Goal: Transaction & Acquisition: Purchase product/service

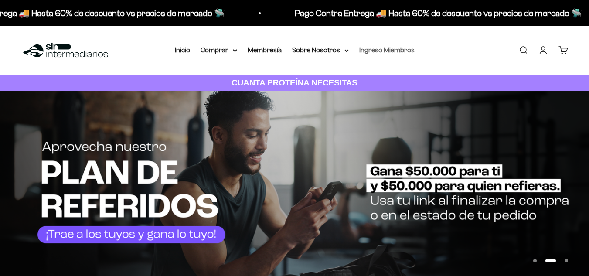
click at [376, 52] on link "Ingreso Miembros" at bounding box center [386, 49] width 55 height 7
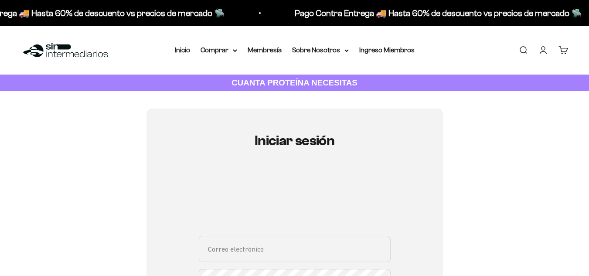
scroll to position [118, 0]
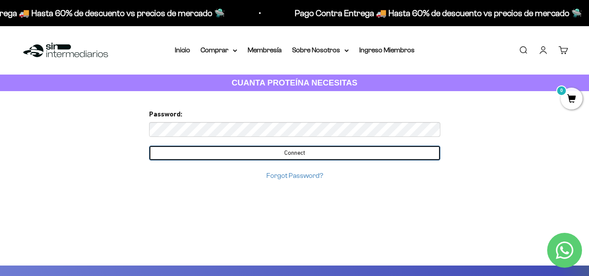
click at [339, 150] on input "Connect" at bounding box center [294, 153] width 291 height 15
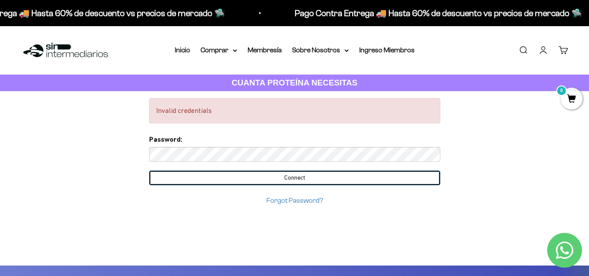
click at [149, 170] on input "Connect" at bounding box center [294, 177] width 291 height 15
click at [303, 179] on input "Connect" at bounding box center [294, 177] width 291 height 15
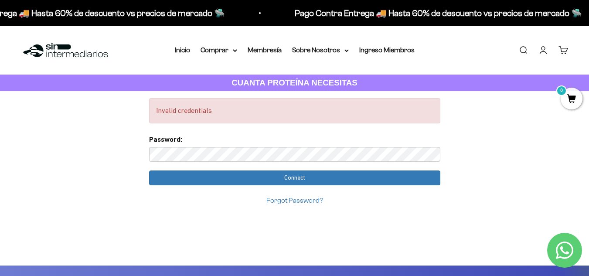
click at [278, 197] on link "Forgot Password?" at bounding box center [294, 199] width 57 height 7
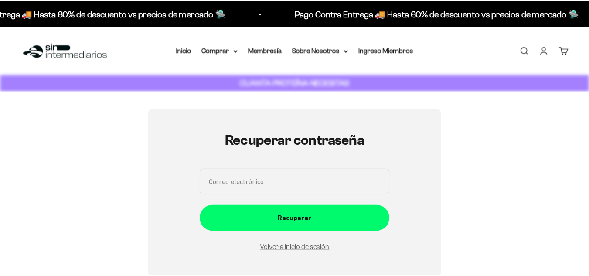
scroll to position [98, 0]
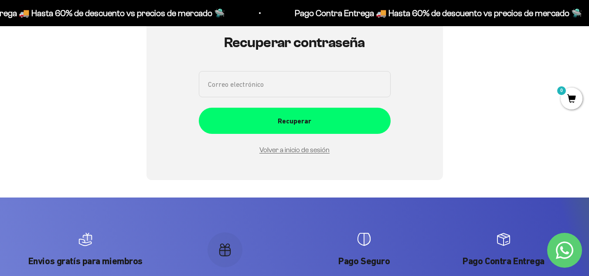
click at [279, 93] on input "Correo electrónico" at bounding box center [295, 84] width 192 height 26
type input "jgabrielrodv@gmail.com"
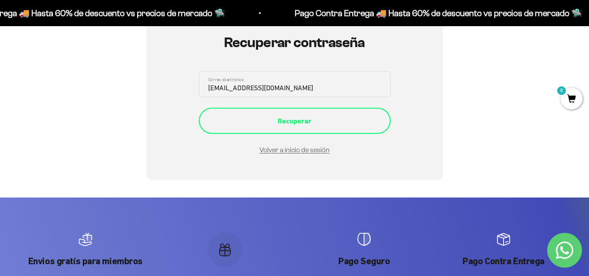
click at [267, 116] on div "Recuperar" at bounding box center [294, 120] width 157 height 11
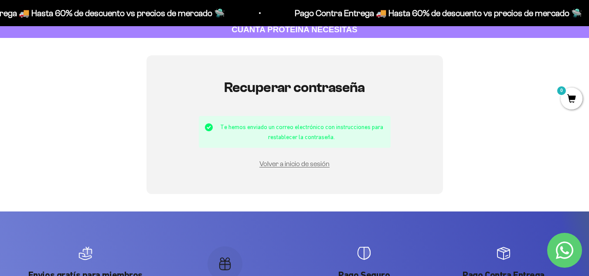
scroll to position [53, 0]
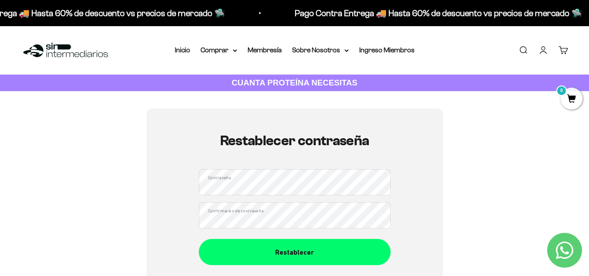
click at [199, 239] on button "Restablecer" at bounding box center [295, 252] width 192 height 26
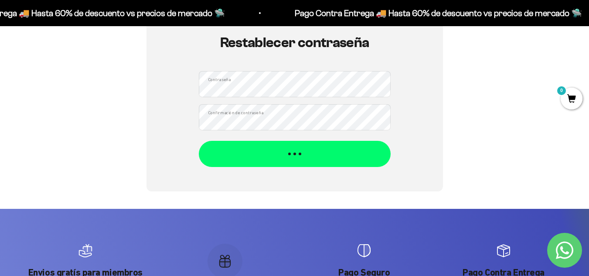
scroll to position [98, 0]
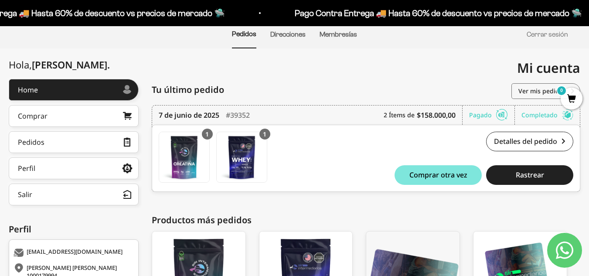
scroll to position [71, 0]
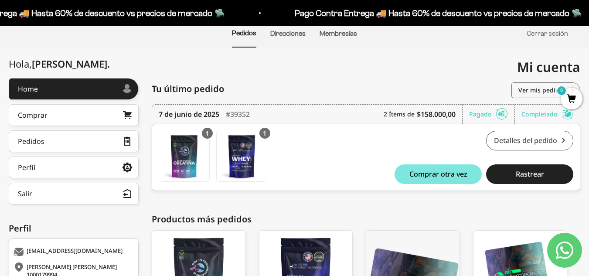
click at [513, 143] on link "Detalles del pedido" at bounding box center [529, 141] width 87 height 20
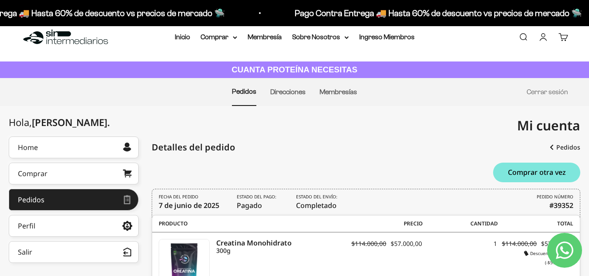
scroll to position [128, 0]
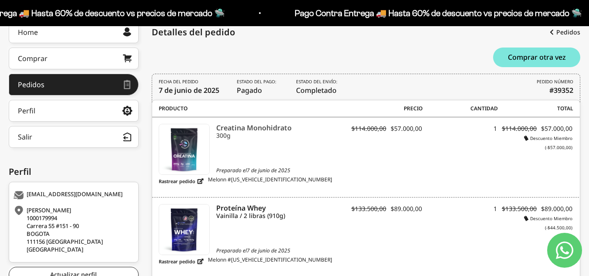
click at [271, 128] on icon "Creatina Monohidrato" at bounding box center [281, 128] width 130 height 8
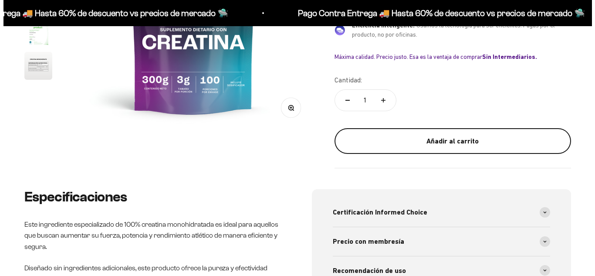
scroll to position [222, 0]
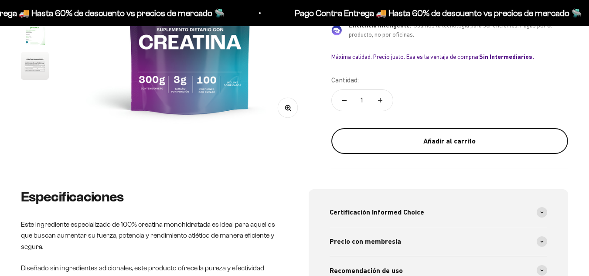
click at [400, 140] on div "Añadir al carrito" at bounding box center [450, 140] width 202 height 11
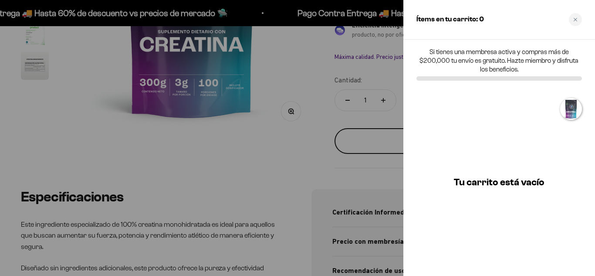
scroll to position [0, 0]
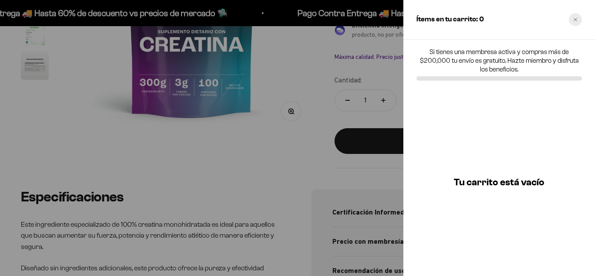
click at [575, 19] on icon "Close cart" at bounding box center [575, 19] width 3 height 3
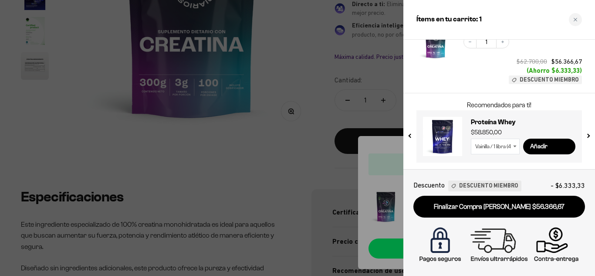
scroll to position [75, 0]
click at [509, 146] on select "Vainilla / 1 libra (460g) Vainilla / 2 libras (910g) Vainilla / 5 libras (2280g…" at bounding box center [495, 147] width 49 height 16
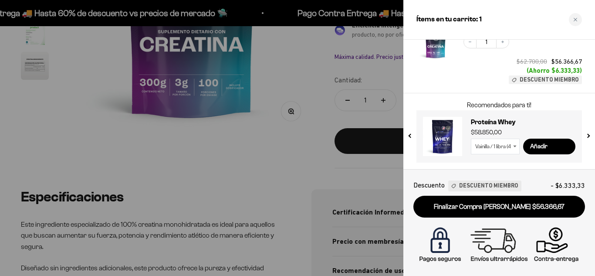
click at [512, 145] on select "Vainilla / 1 libra (460g) Vainilla / 2 libras (910g) Vainilla / 5 libras (2280g…" at bounding box center [495, 147] width 49 height 16
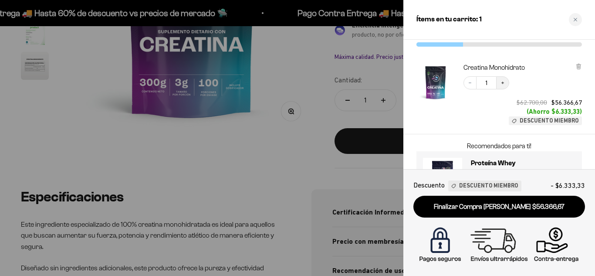
click at [505, 84] on icon "Increase quantity" at bounding box center [502, 82] width 5 height 5
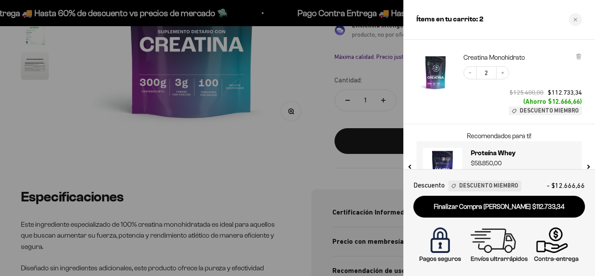
scroll to position [75, 0]
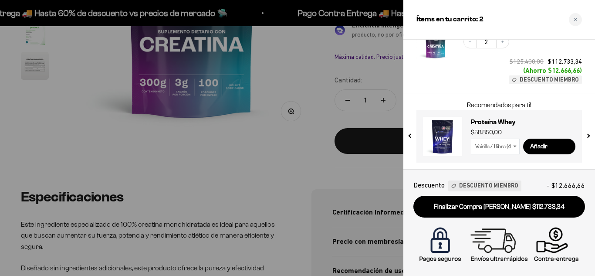
click at [506, 143] on select "Vainilla / 1 libra (460g) Vainilla / 2 libras (910g) Vainilla / 5 libras (2280g…" at bounding box center [495, 147] width 49 height 16
click at [471, 139] on select "Vainilla / 1 libra (460g) Vainilla / 2 libras (910g) Vainilla / 5 libras (2280g…" at bounding box center [495, 147] width 49 height 16
click at [507, 140] on select "Vainilla / 1 libra (460g) Vainilla / 2 libras (910g) Vainilla / 5 libras (2280g…" at bounding box center [495, 147] width 49 height 16
click at [471, 139] on select "Vainilla / 1 libra (460g) Vainilla / 2 libras (910g) Vainilla / 5 libras (2280g…" at bounding box center [495, 147] width 49 height 16
click at [506, 145] on select "Vainilla / 1 libra (460g) Vainilla / 2 libras (910g) Vainilla / 5 libras (2280g…" at bounding box center [495, 147] width 49 height 16
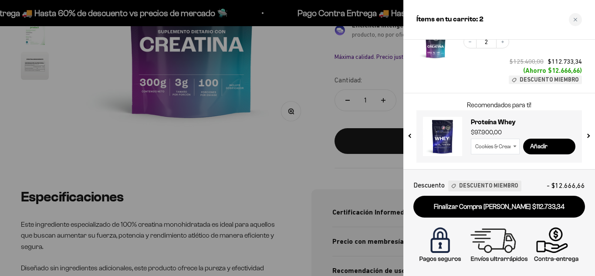
click at [471, 139] on select "Vainilla / 1 libra (460g) Vainilla / 2 libras (910g) Vainilla / 5 libras (2280g…" at bounding box center [495, 147] width 49 height 16
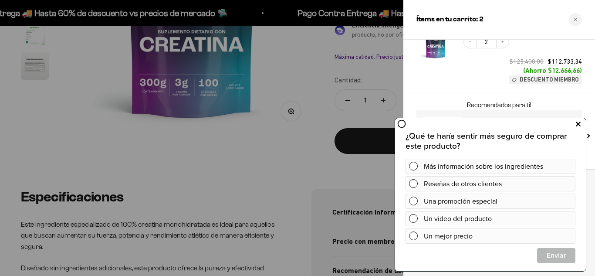
click at [577, 124] on icon at bounding box center [578, 124] width 5 height 11
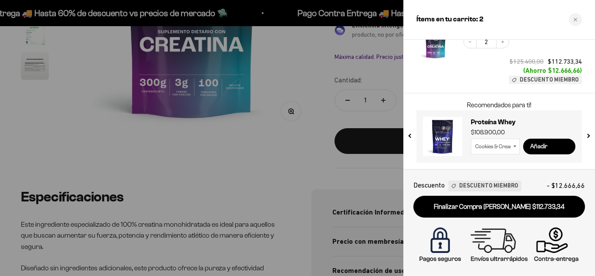
click at [544, 143] on input "Añadir" at bounding box center [549, 147] width 52 height 16
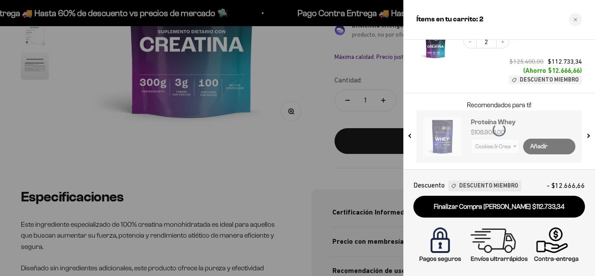
select select "42658509357265"
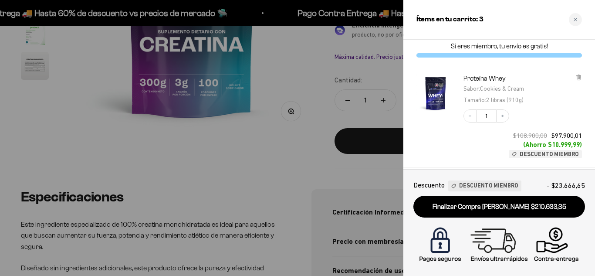
scroll to position [0, 0]
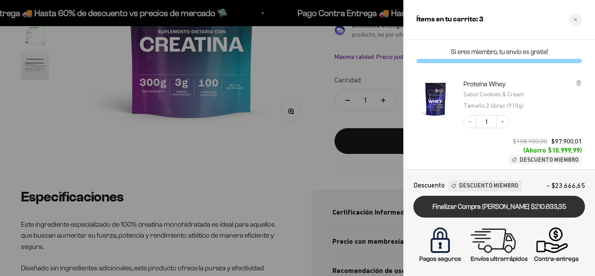
click at [521, 202] on link "Finalizar Compra [PERSON_NAME] $210.633,35" at bounding box center [499, 207] width 172 height 22
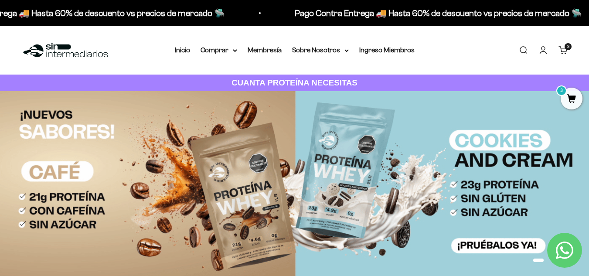
click at [565, 45] on cart-count "3 artículos 3" at bounding box center [567, 46] width 7 height 7
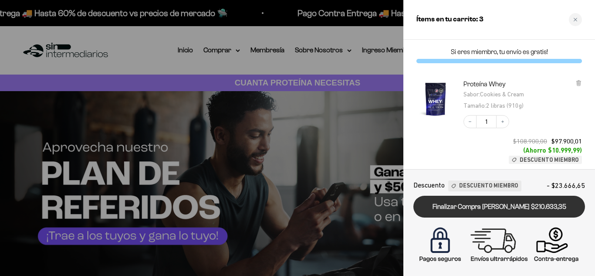
click at [511, 209] on link "Finalizar Compra [PERSON_NAME] $210.633,35" at bounding box center [499, 207] width 172 height 22
